Goal: Check status: Check status

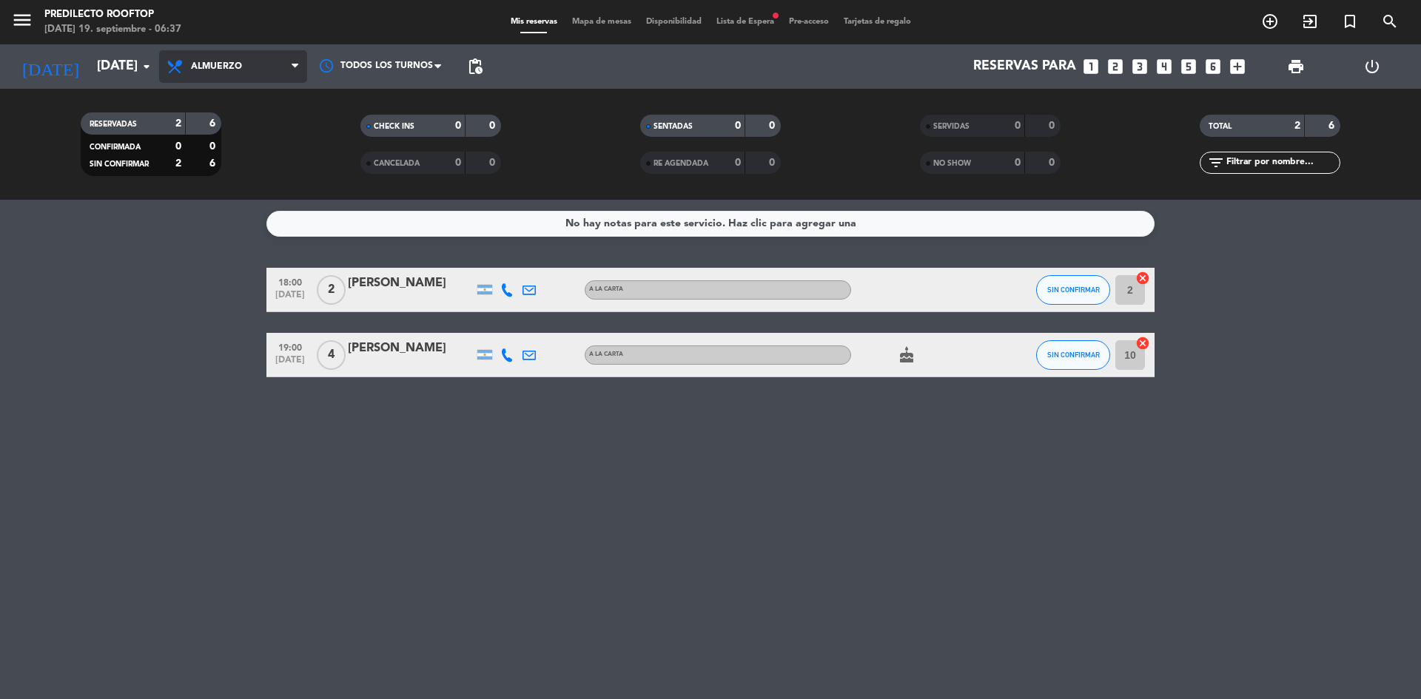
click at [219, 65] on span "Almuerzo" at bounding box center [216, 66] width 51 height 10
click at [209, 162] on div "menu Predilecto Rooftop [DATE] 19. septiembre - 06:37 Mis reservas Mapa de mesa…" at bounding box center [710, 100] width 1421 height 200
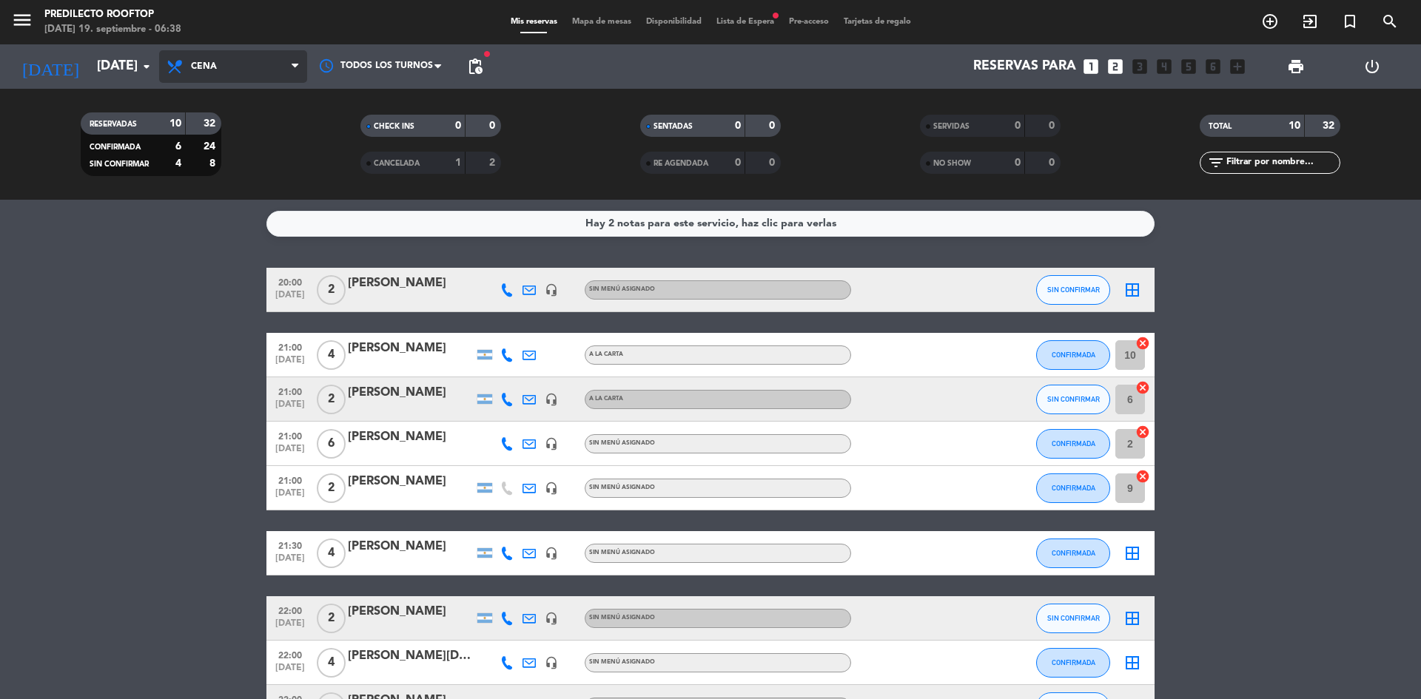
click at [206, 61] on span "Cena" at bounding box center [233, 66] width 148 height 33
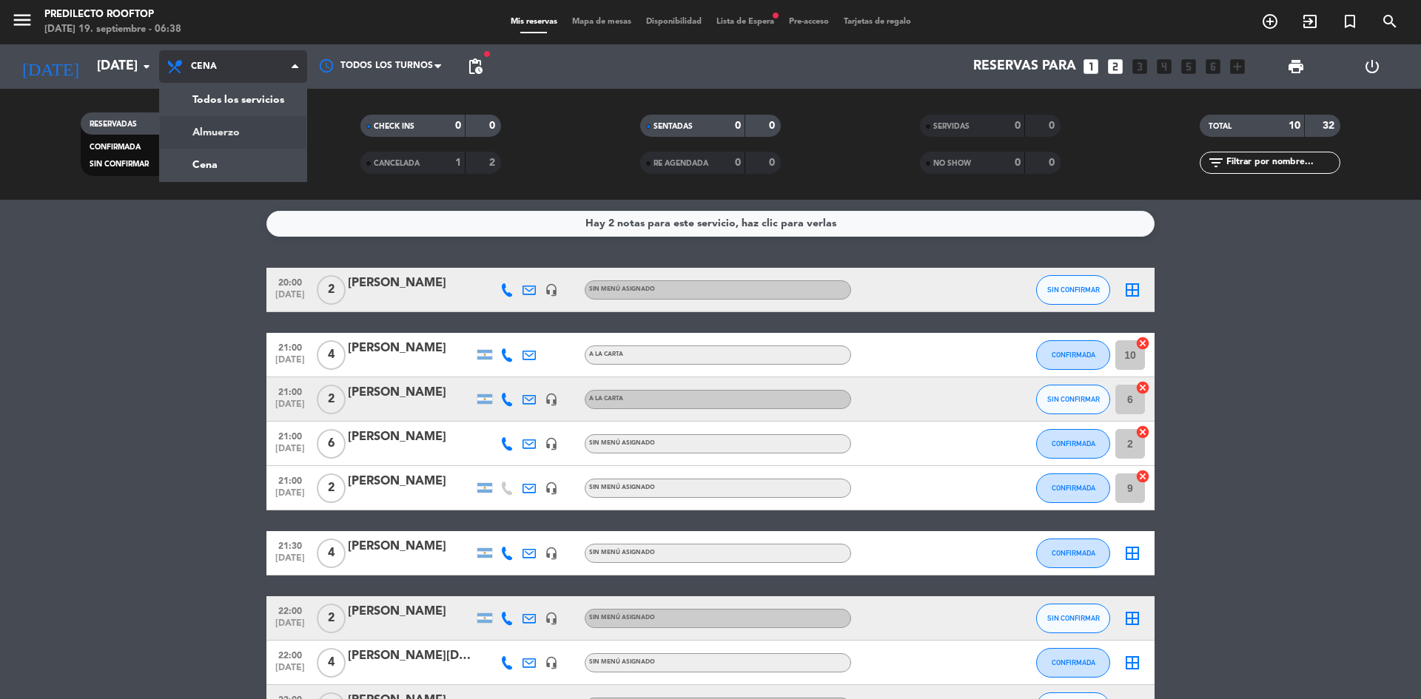
click at [217, 125] on div "menu Predilecto Rooftop [DATE] 19. septiembre - 06:38 Mis reservas Mapa de mesa…" at bounding box center [710, 100] width 1421 height 200
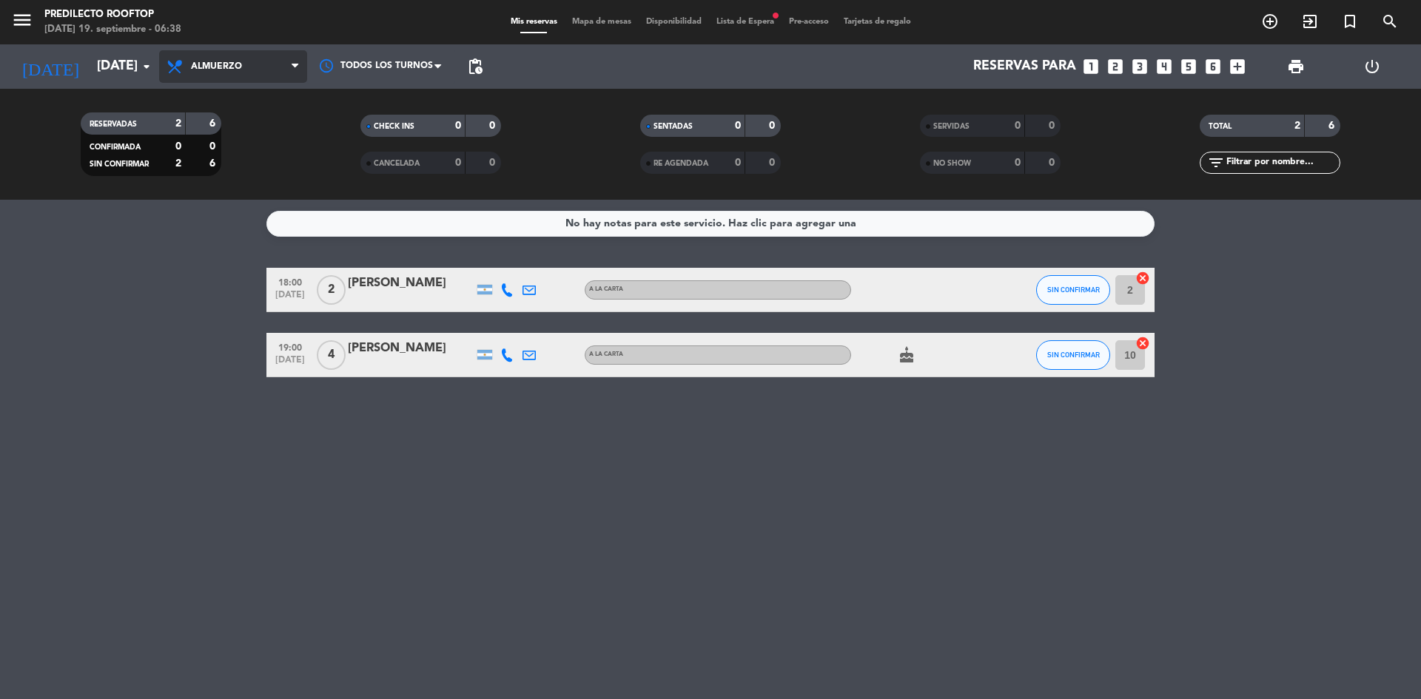
click at [272, 78] on span "Almuerzo" at bounding box center [233, 66] width 148 height 33
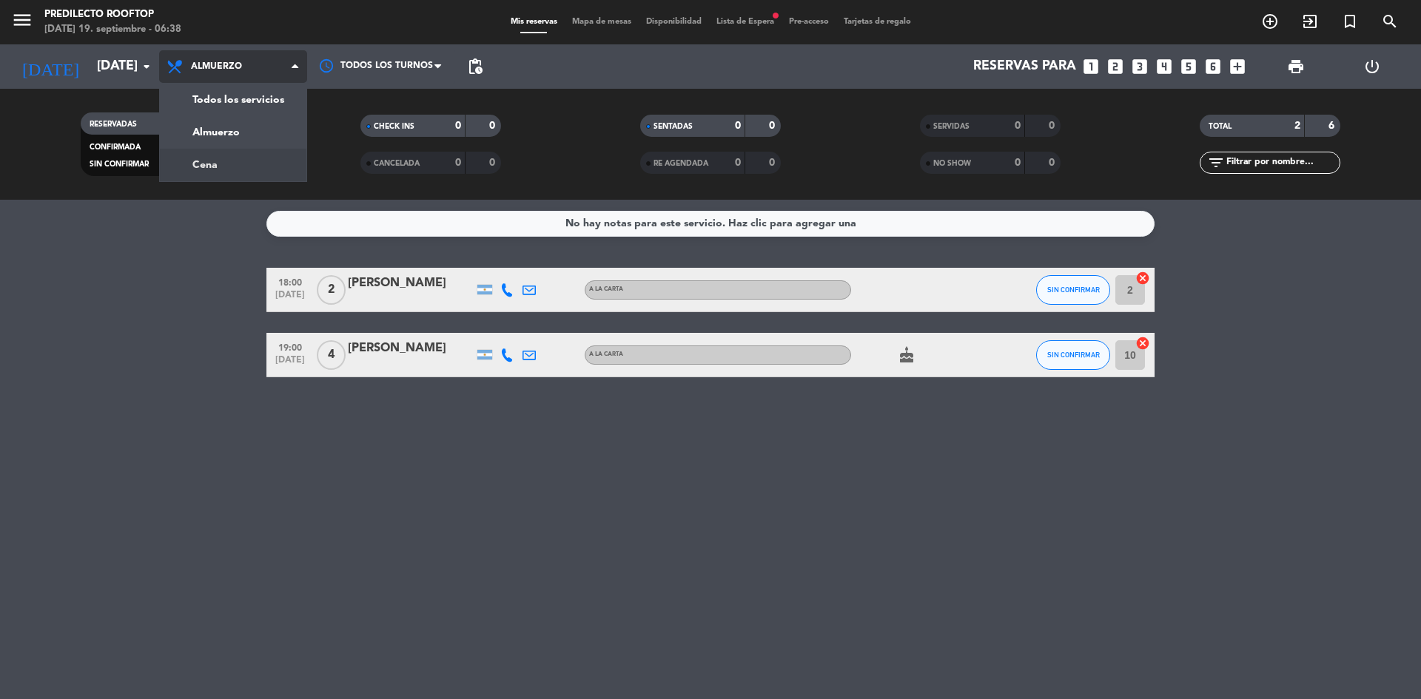
click at [246, 155] on div "menu Predilecto Rooftop [DATE] 19. septiembre - 06:38 Mis reservas Mapa de mesa…" at bounding box center [710, 100] width 1421 height 200
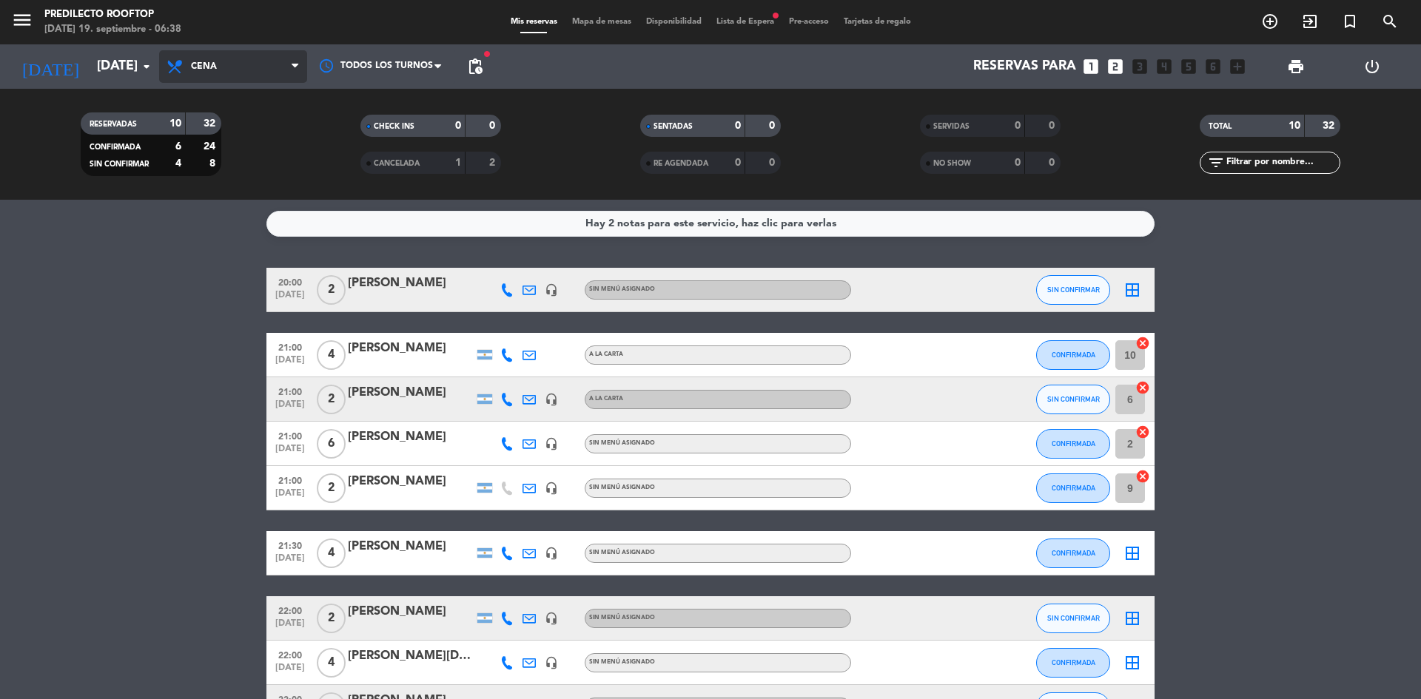
click at [240, 73] on span "Cena" at bounding box center [233, 66] width 148 height 33
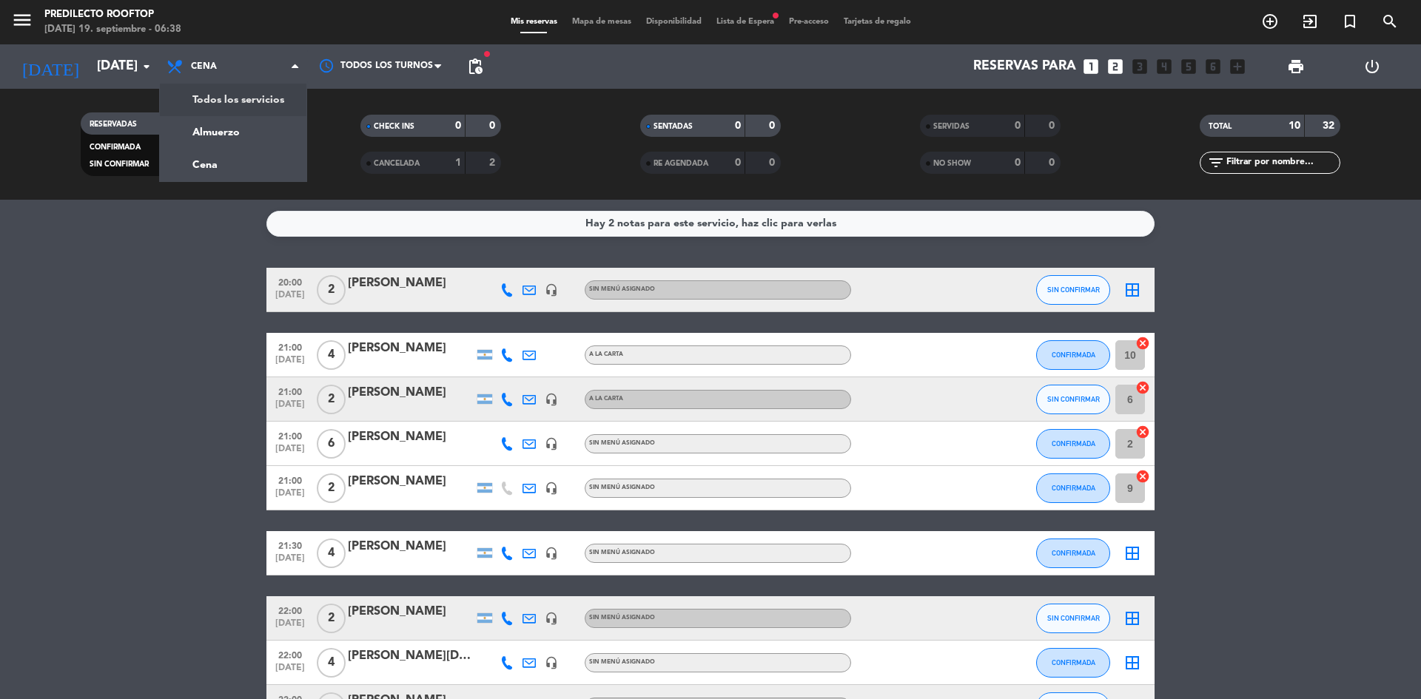
click at [239, 93] on div "menu Predilecto Rooftop [DATE] 19. septiembre - 06:38 Mis reservas Mapa de mesa…" at bounding box center [710, 100] width 1421 height 200
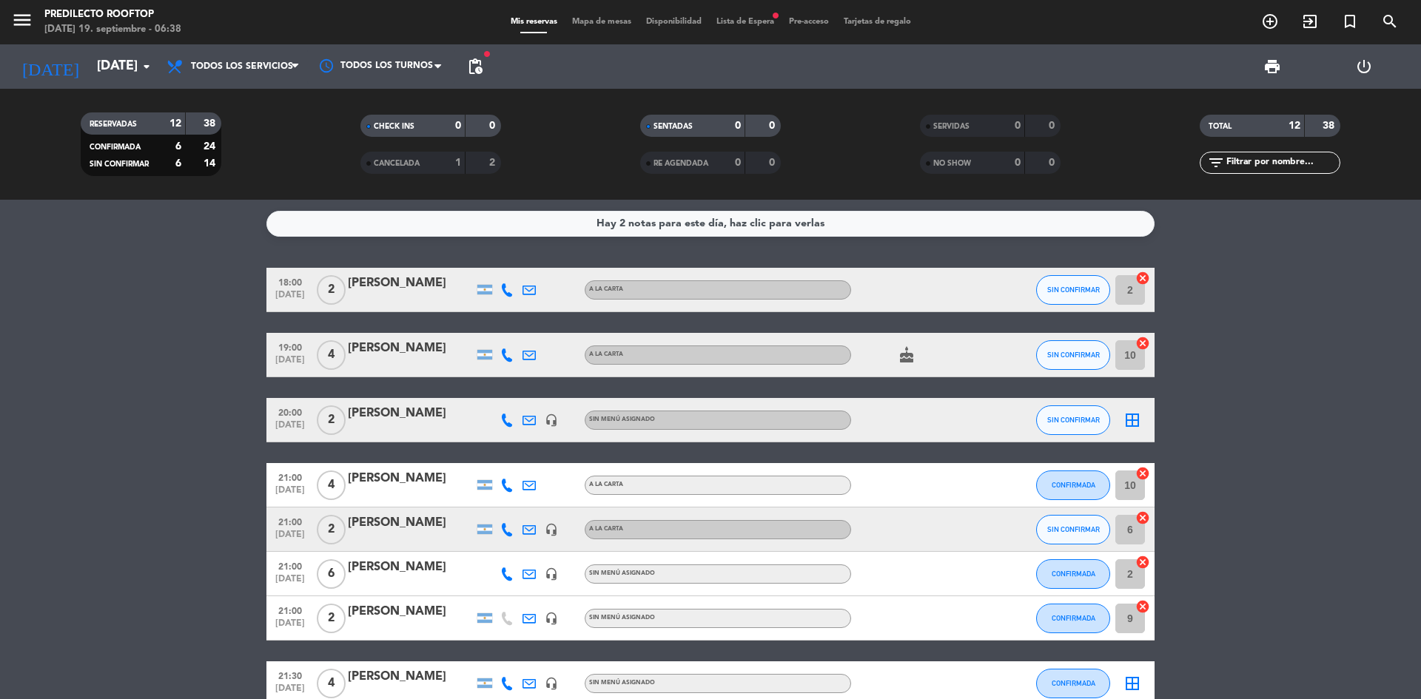
click at [746, 22] on span "Lista de Espera fiber_manual_record" at bounding box center [745, 22] width 73 height 8
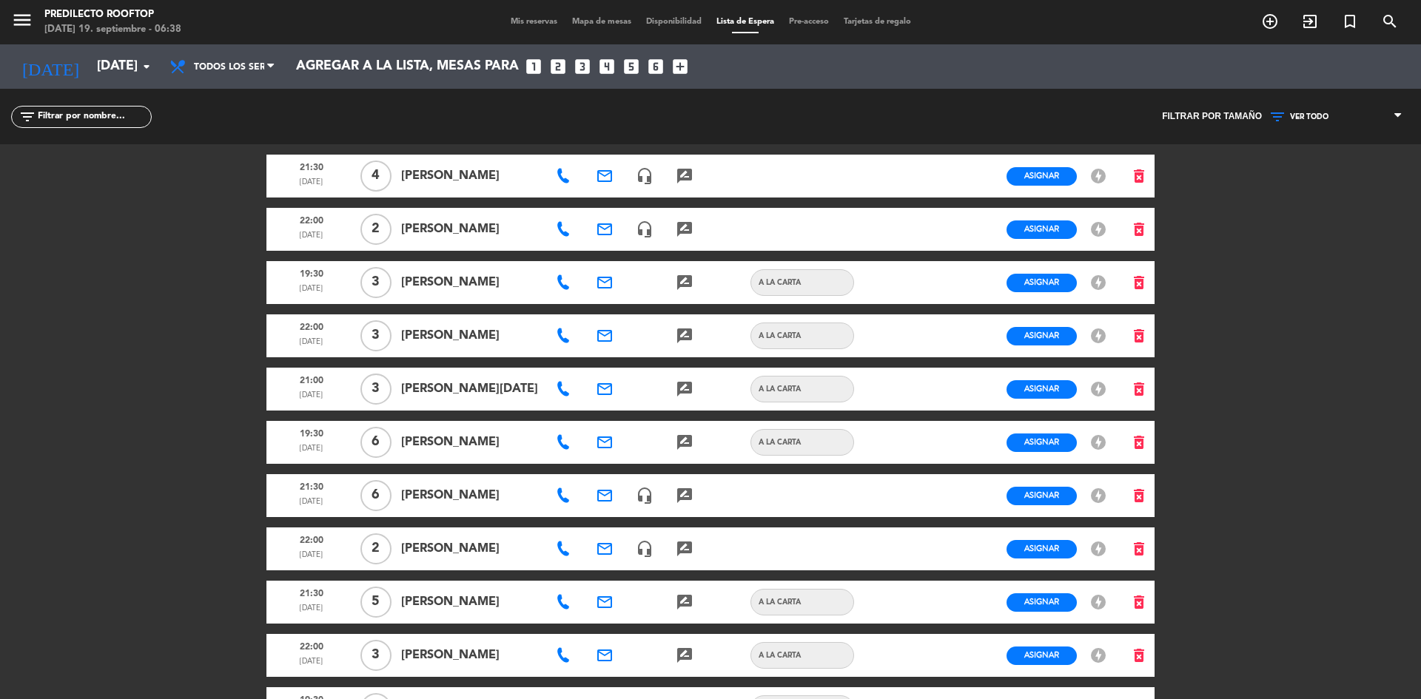
click at [542, 18] on span "Mis reservas" at bounding box center [533, 22] width 61 height 8
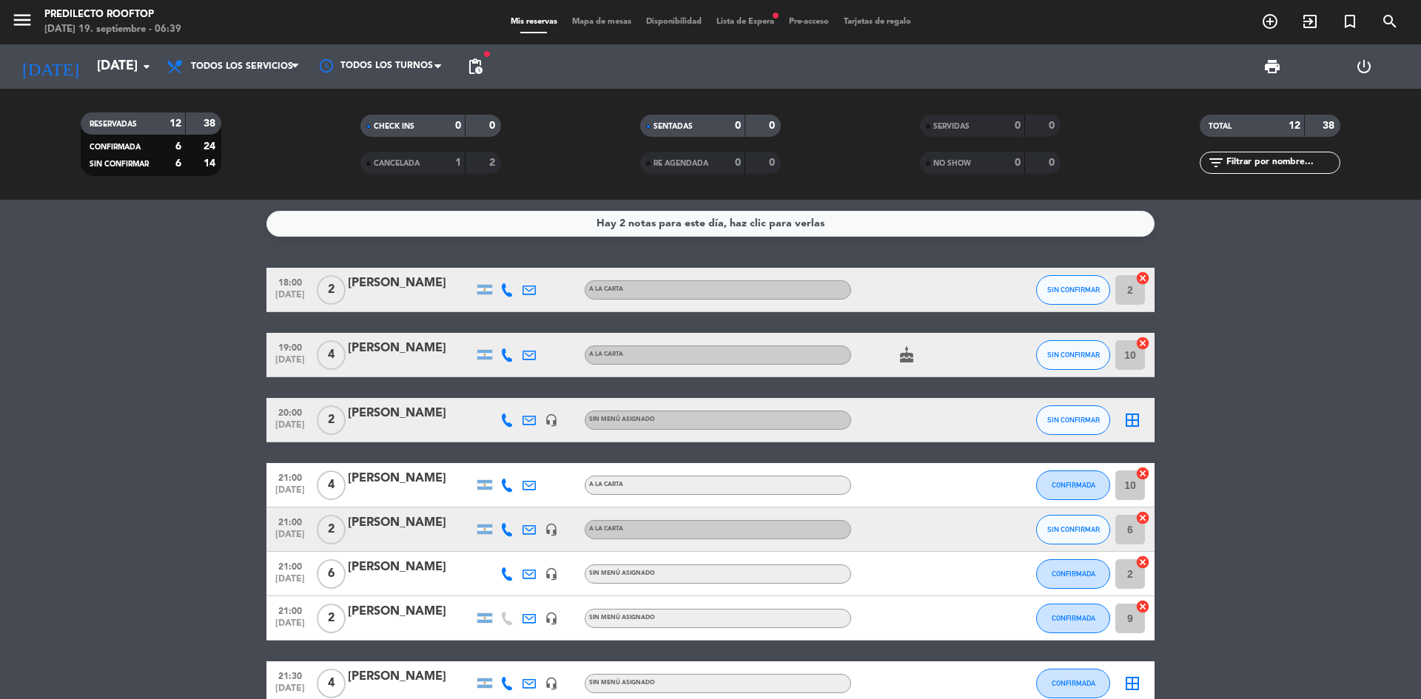
click at [777, 217] on div "Hay 2 notas para este día, haz clic para verlas" at bounding box center [710, 223] width 228 height 17
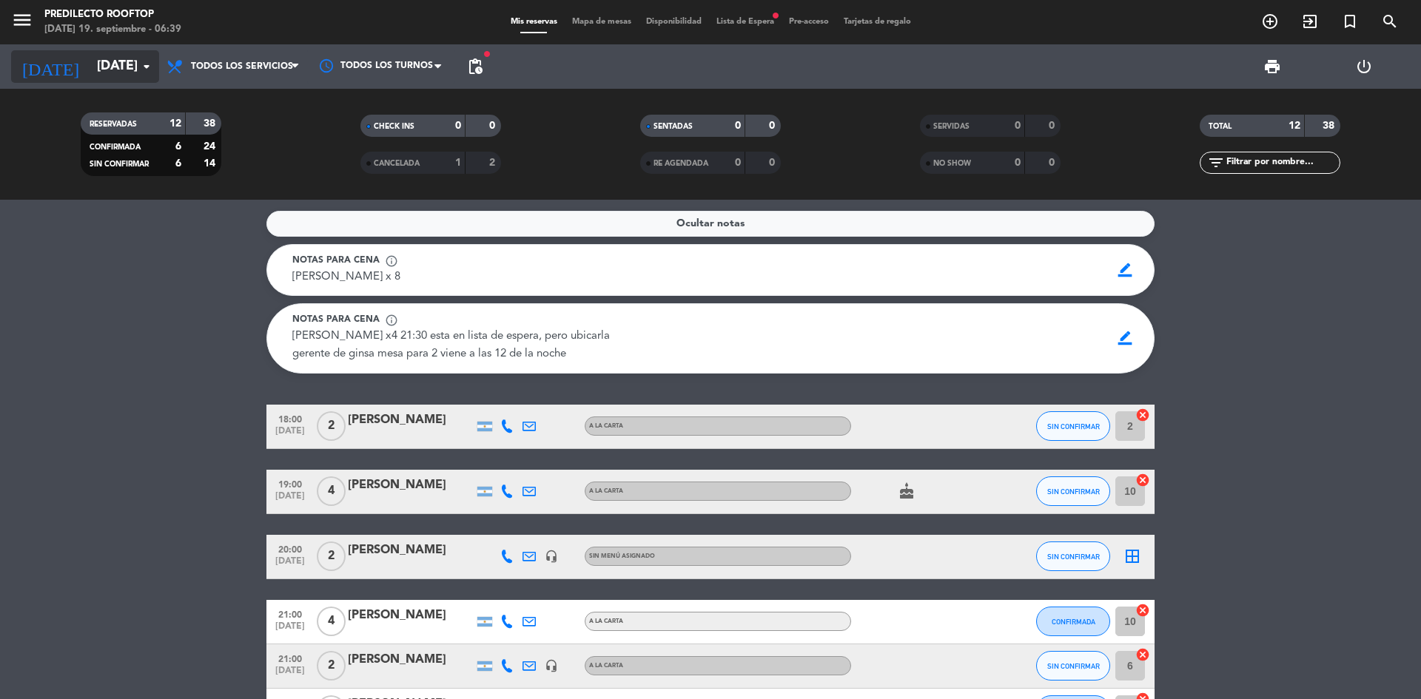
click at [124, 64] on input "[DATE]" at bounding box center [176, 67] width 172 height 30
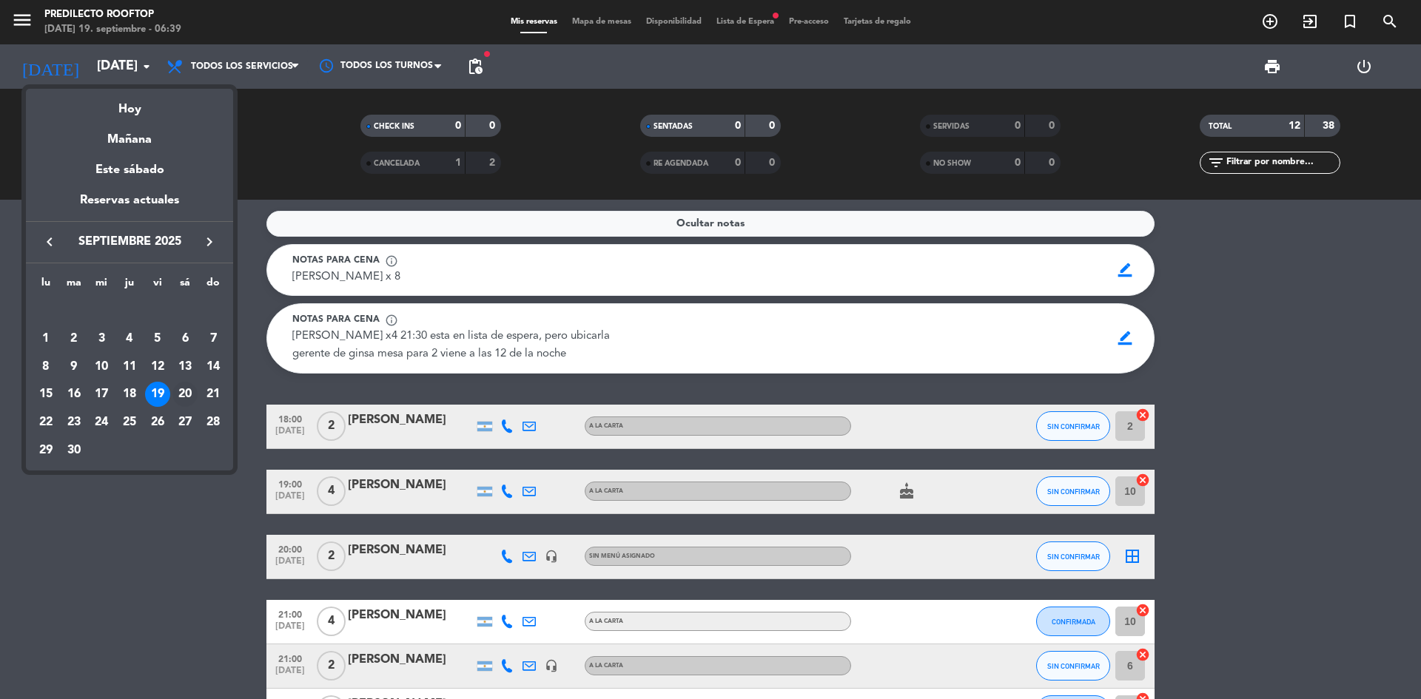
click at [181, 392] on div "20" at bounding box center [184, 394] width 25 height 25
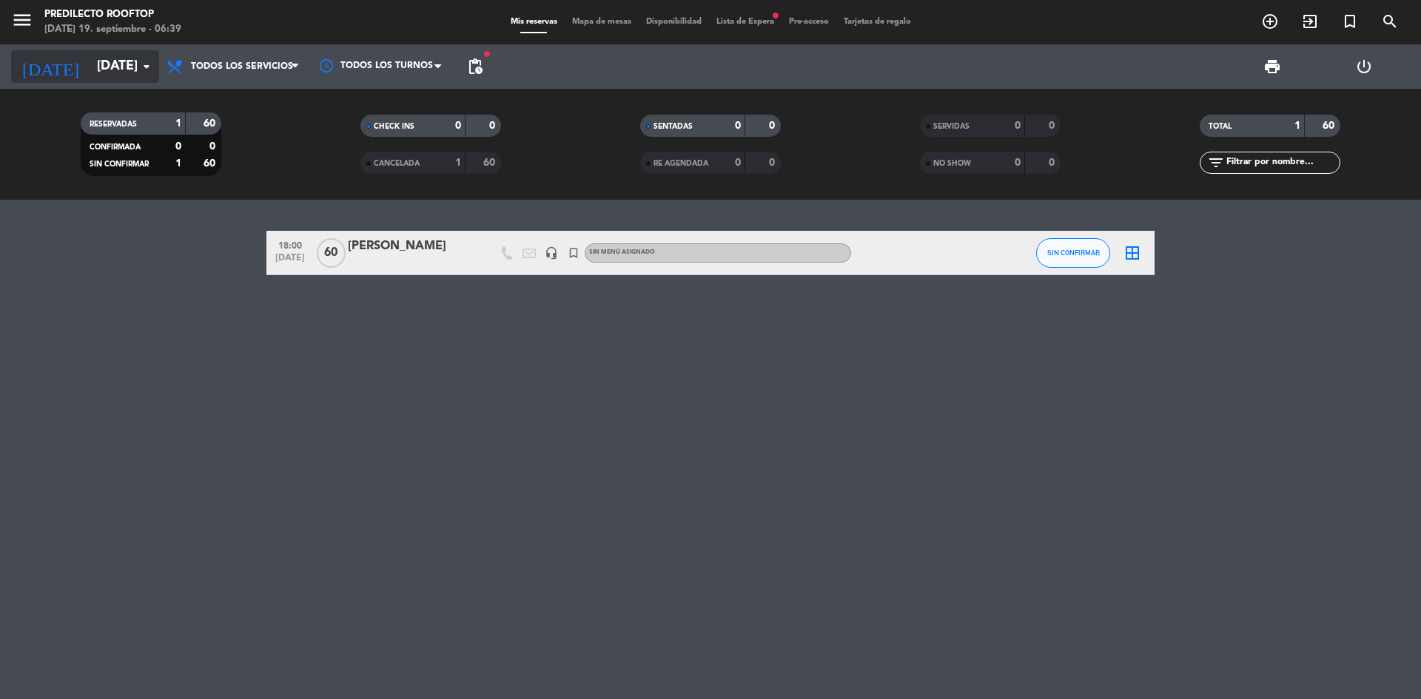
click at [130, 59] on input "[DATE]" at bounding box center [176, 67] width 172 height 30
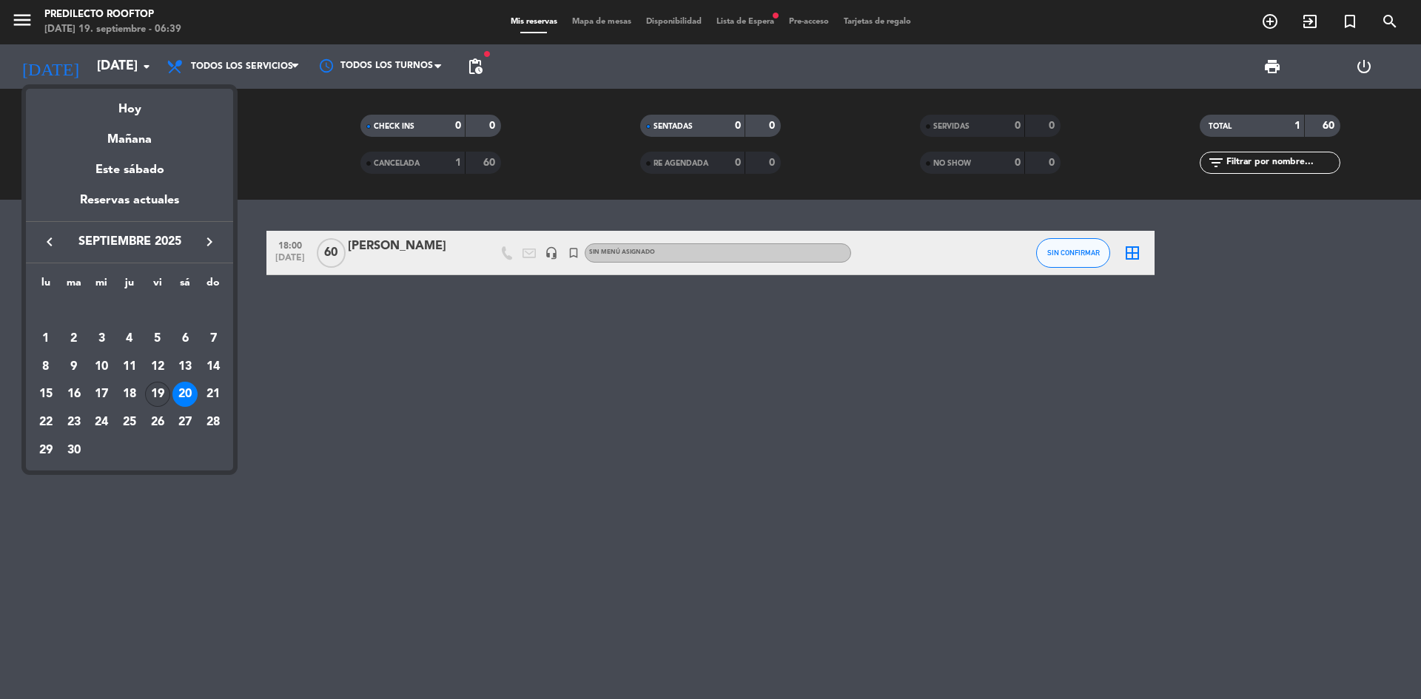
click at [159, 395] on div "19" at bounding box center [157, 394] width 25 height 25
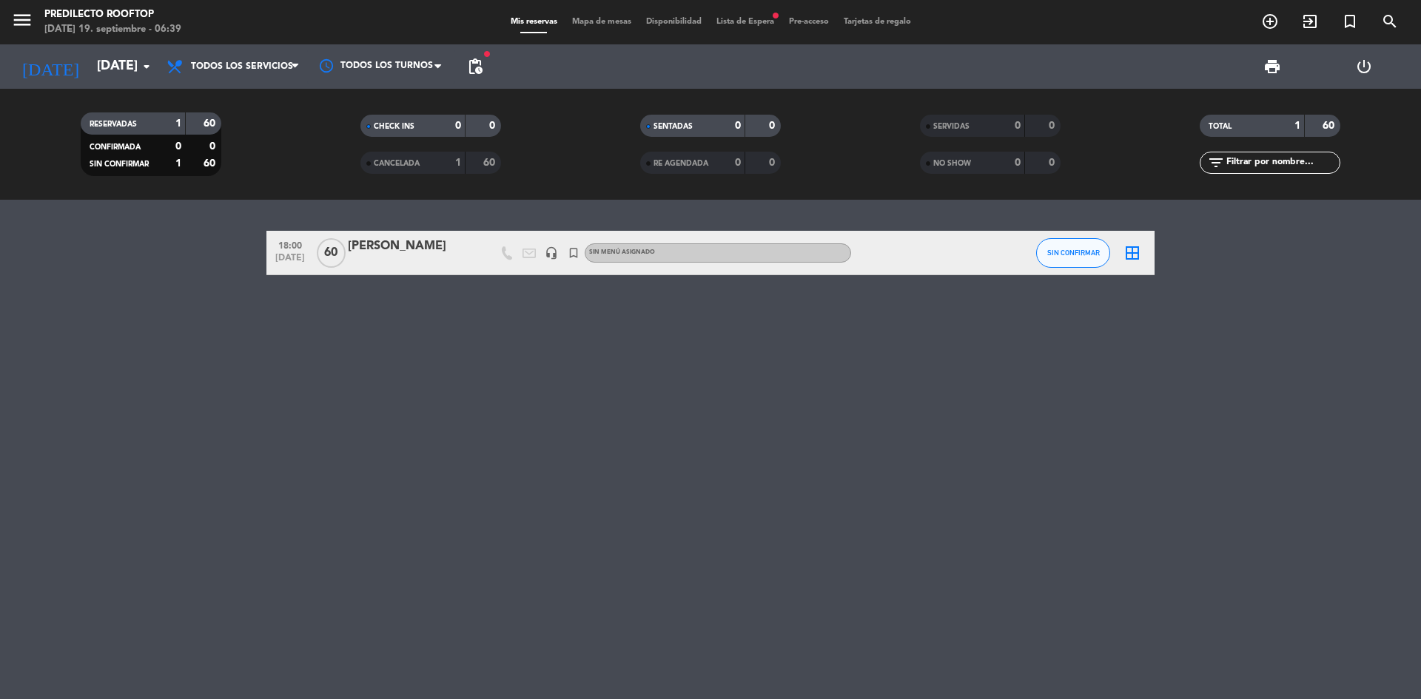
type input "[DATE]"
